Goal: Navigation & Orientation: Understand site structure

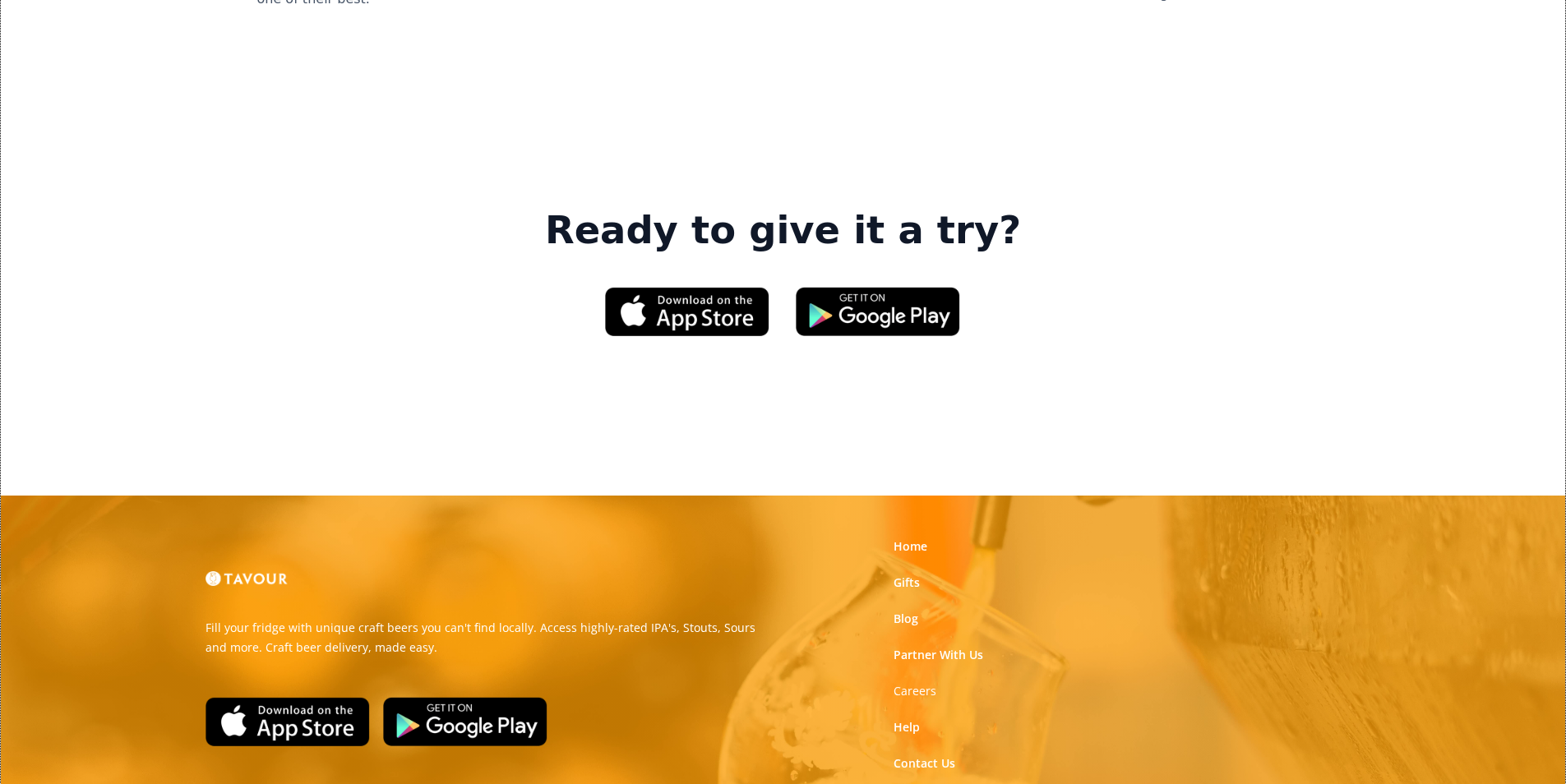
scroll to position [2488, 0]
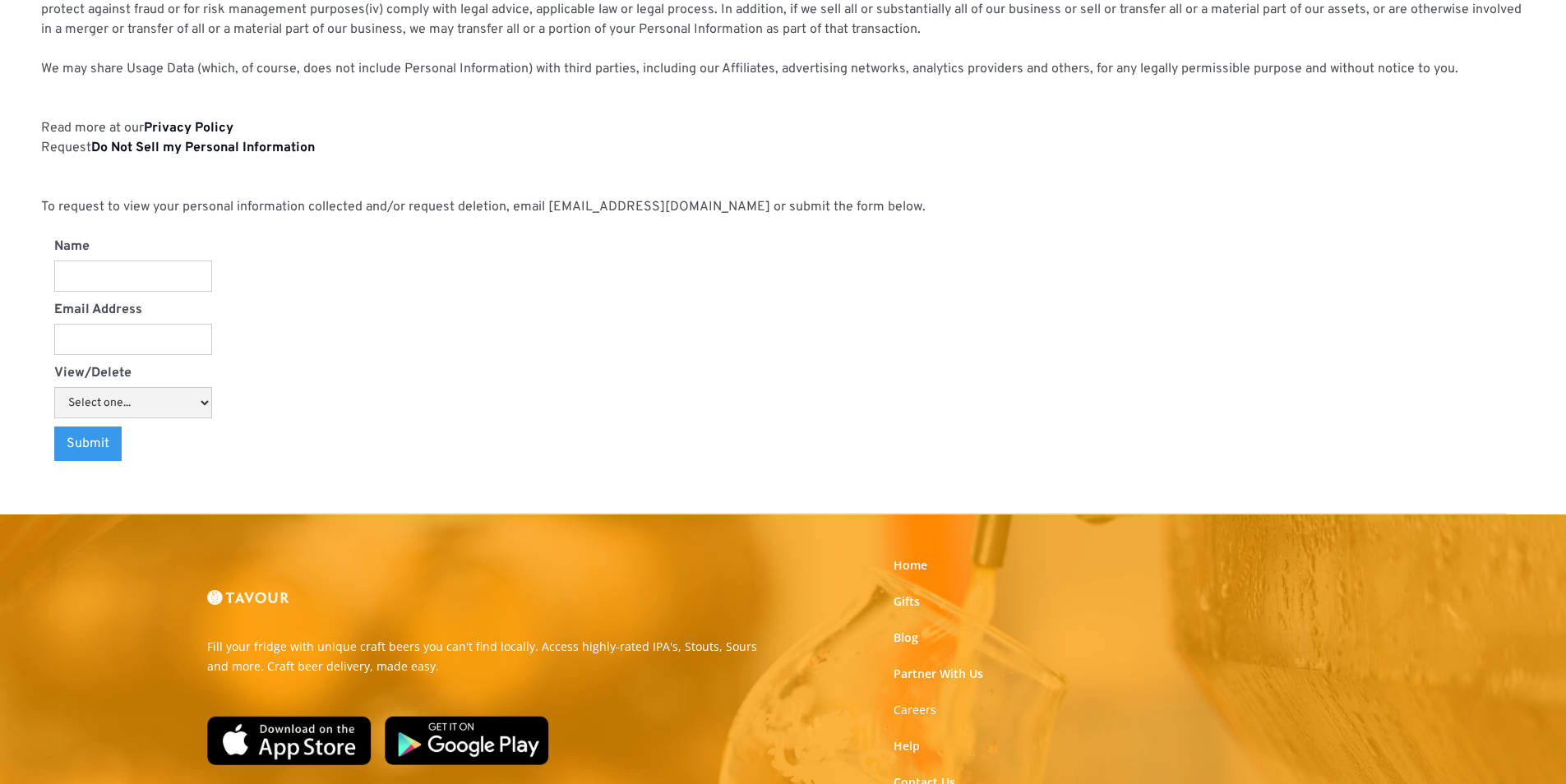
scroll to position [1712, 0]
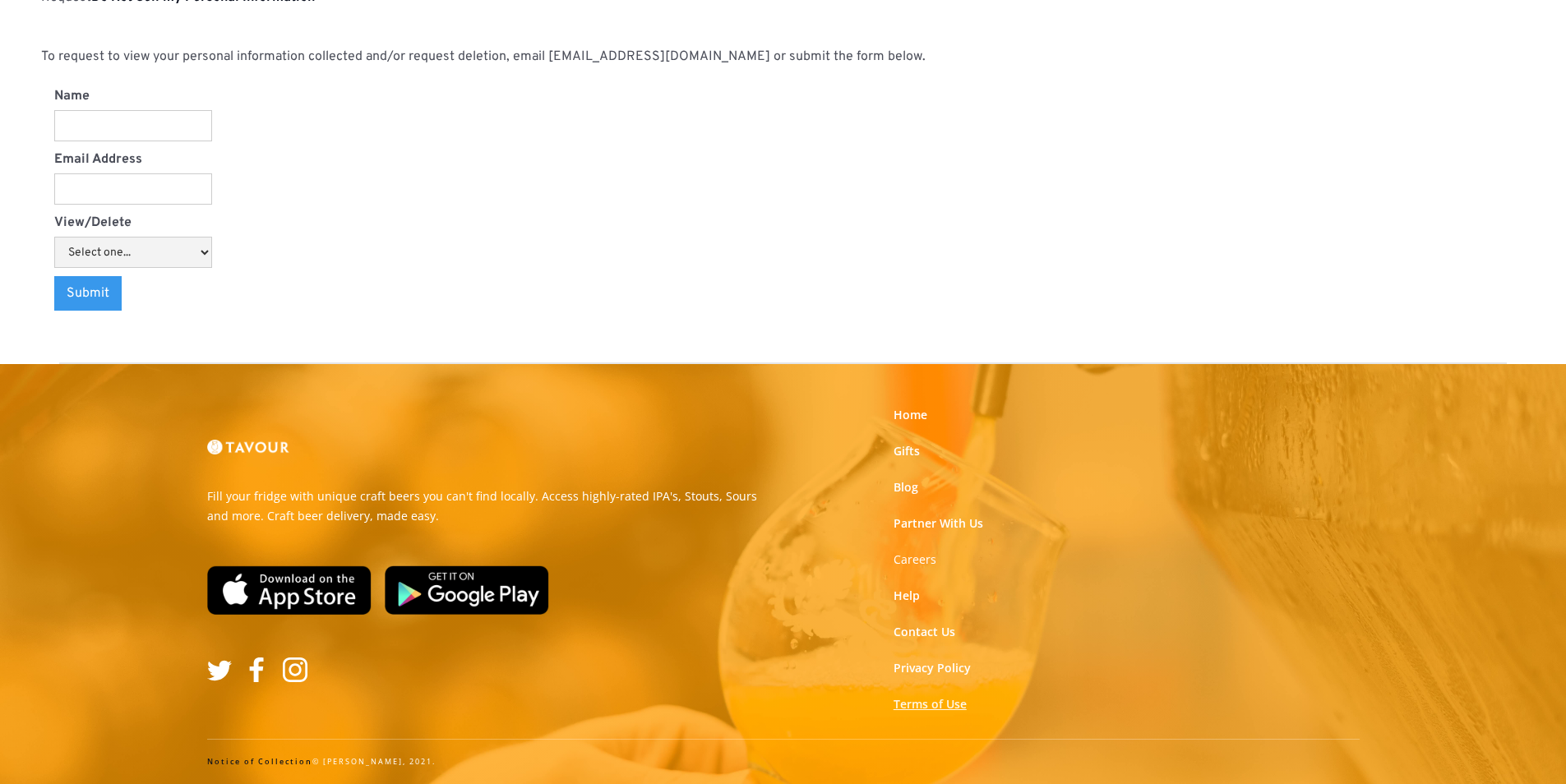
click at [953, 700] on link "Terms of Use" at bounding box center [930, 705] width 73 height 17
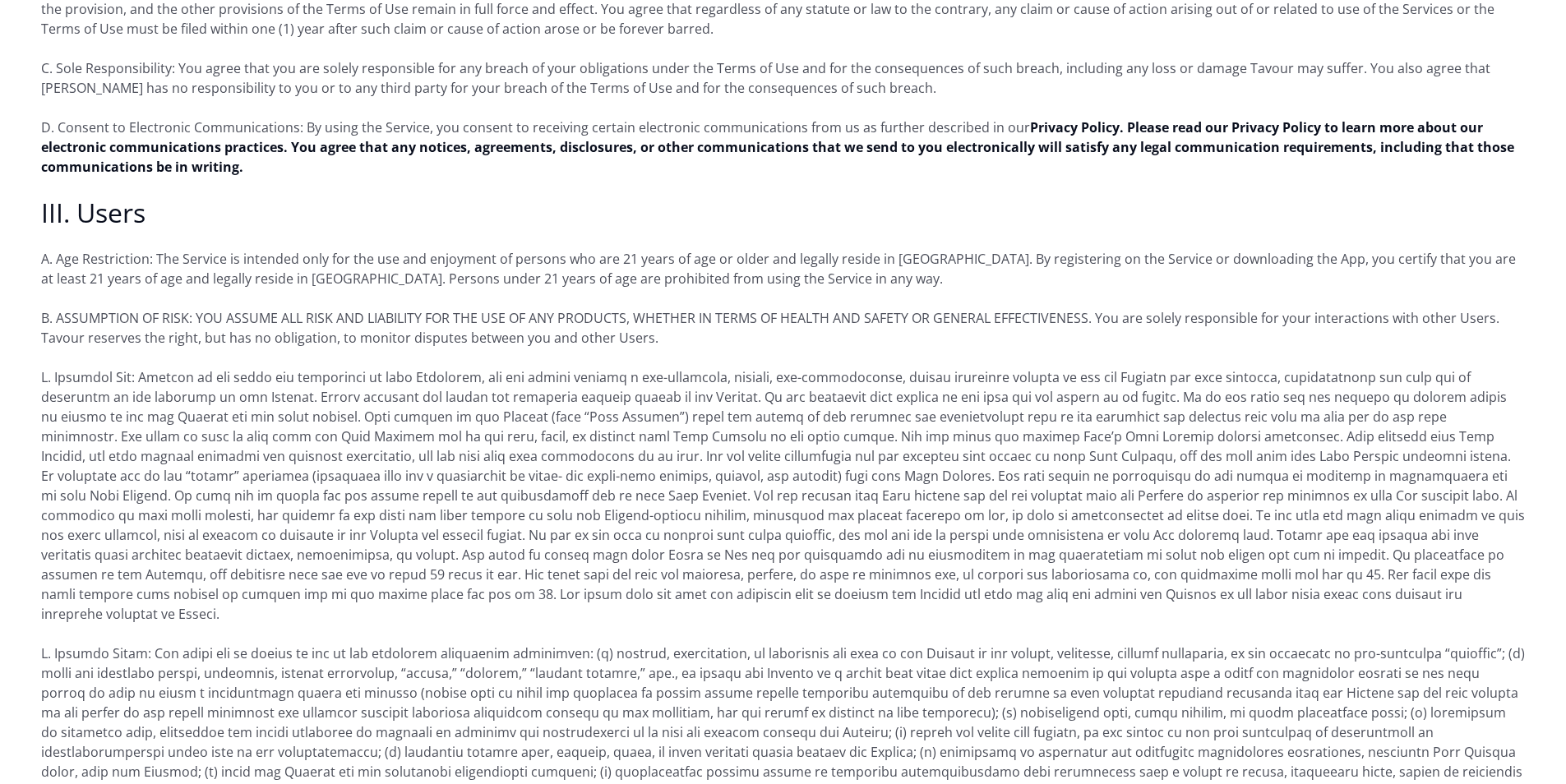
scroll to position [1150, 0]
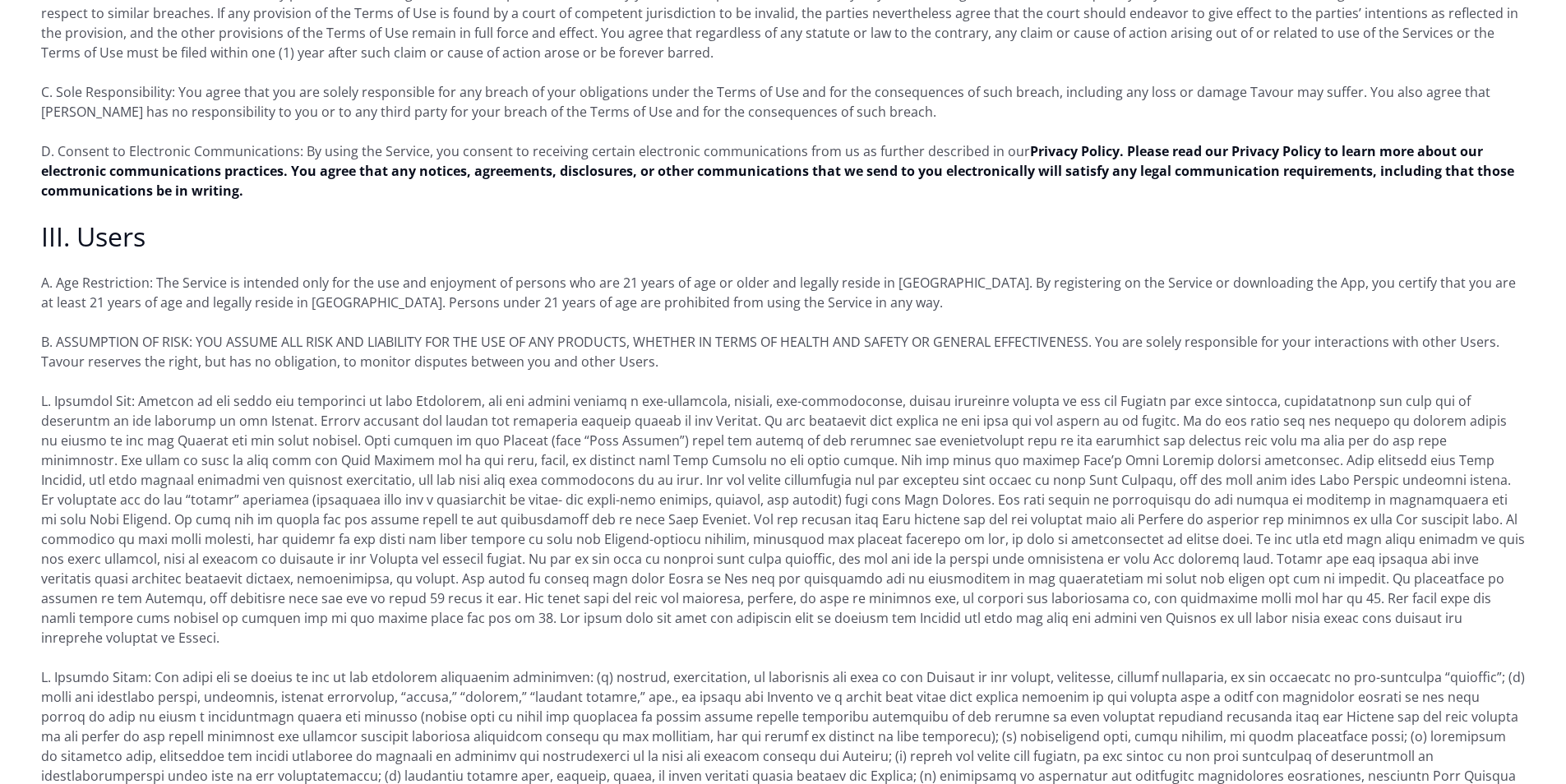
click at [303, 172] on p "D. Consent to Electronic Communications: By using the Service, you consent to r…" at bounding box center [783, 171] width 1484 height 59
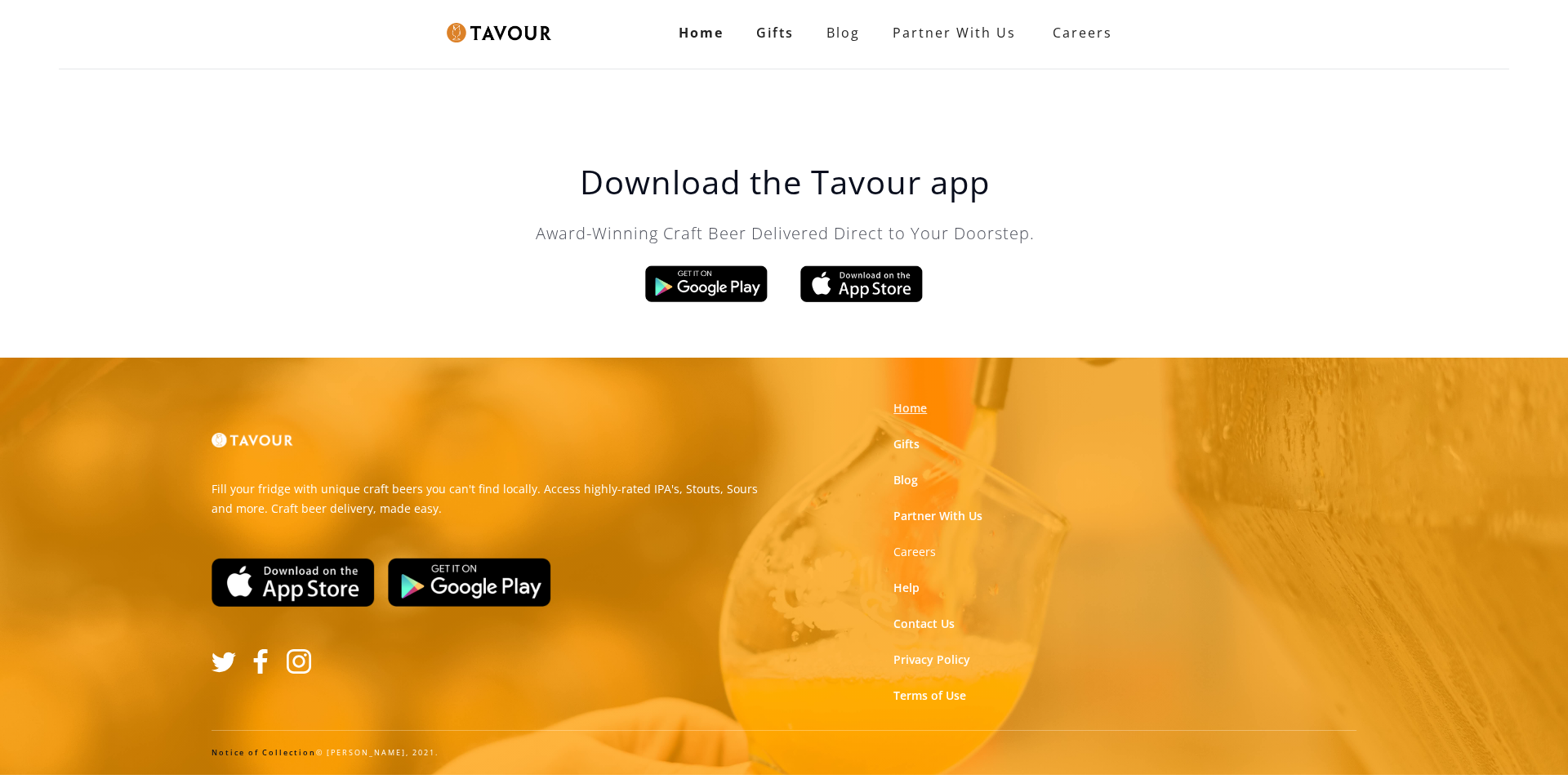
click at [909, 412] on link "Home" at bounding box center [910, 408] width 33 height 17
